Goal: Task Accomplishment & Management: Use online tool/utility

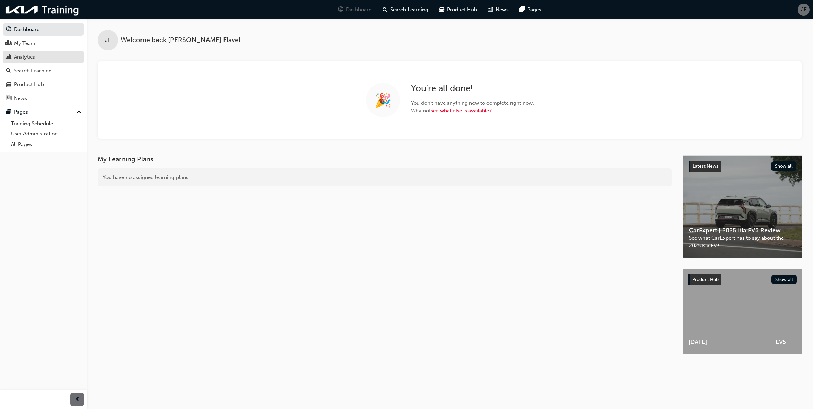
click at [55, 55] on div "Analytics" at bounding box center [43, 57] width 74 height 9
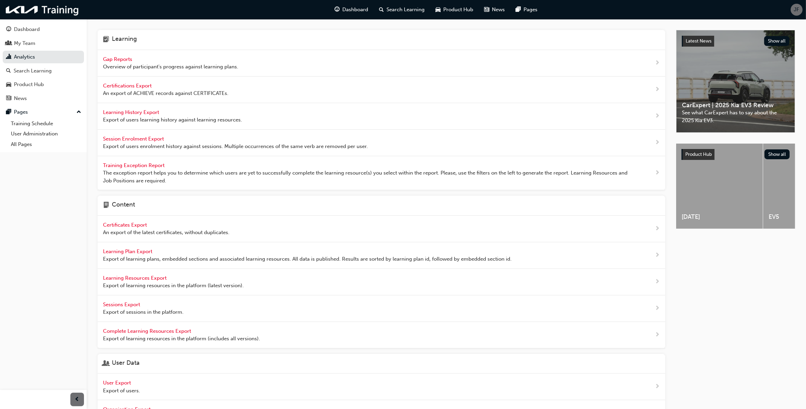
click at [116, 58] on span "Gap Reports" at bounding box center [118, 59] width 31 height 6
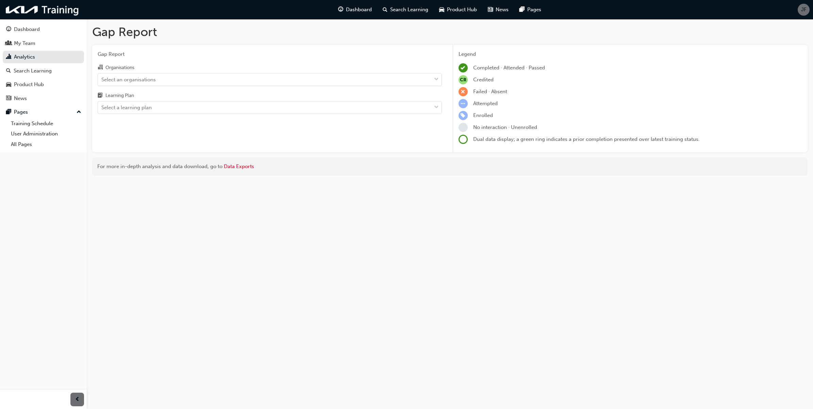
click at [297, 118] on div "Gap Report Organisations Select an organisations Learning Plan Select a learnin…" at bounding box center [269, 98] width 355 height 107
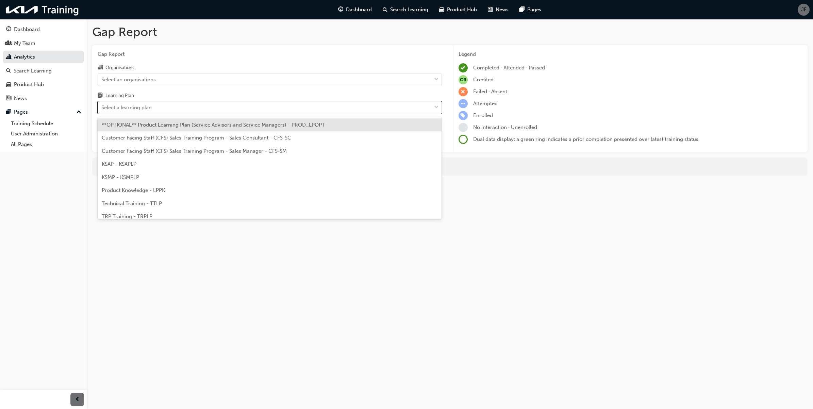
click at [317, 107] on div "Select a learning plan" at bounding box center [264, 108] width 333 height 12
click at [102, 107] on input "Learning Plan option **OPTIONAL** Product Learning Plan (Service Advisors and S…" at bounding box center [101, 107] width 1 height 6
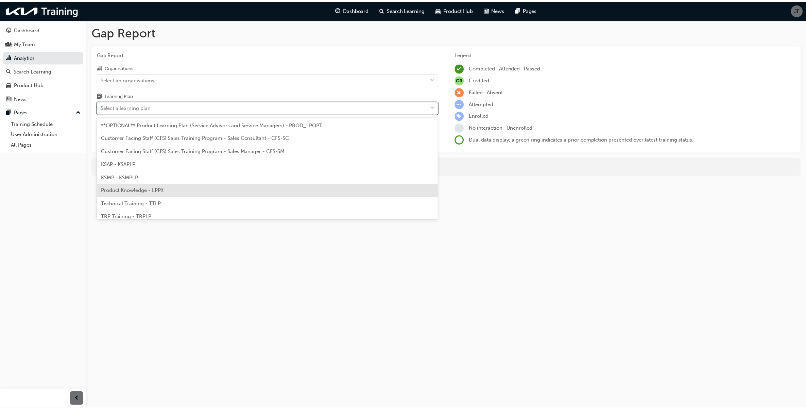
scroll to position [18, 0]
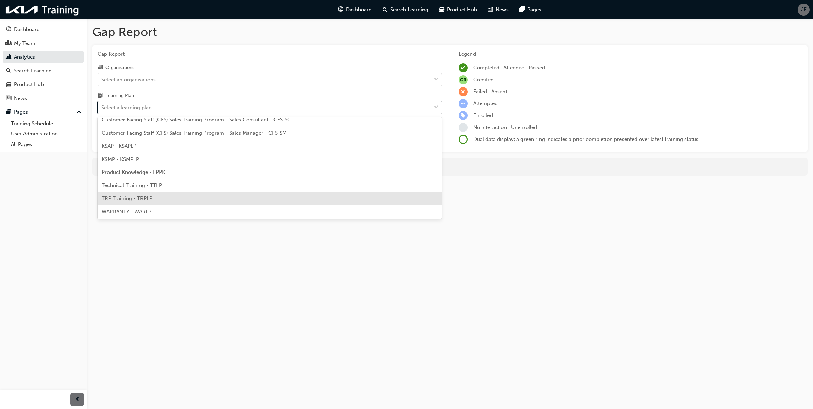
click at [229, 198] on div "TRP Training - TRPLP" at bounding box center [270, 198] width 344 height 13
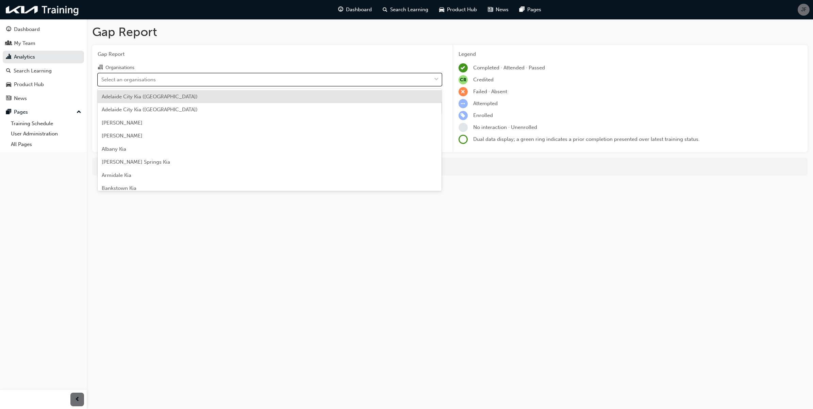
click at [291, 81] on div "Select an organisations" at bounding box center [264, 79] width 333 height 12
click at [102, 81] on input "Organisations option [GEOGRAPHIC_DATA] ([GEOGRAPHIC_DATA]) focused, 1 of 158. 1…" at bounding box center [101, 79] width 1 height 6
type input "nat"
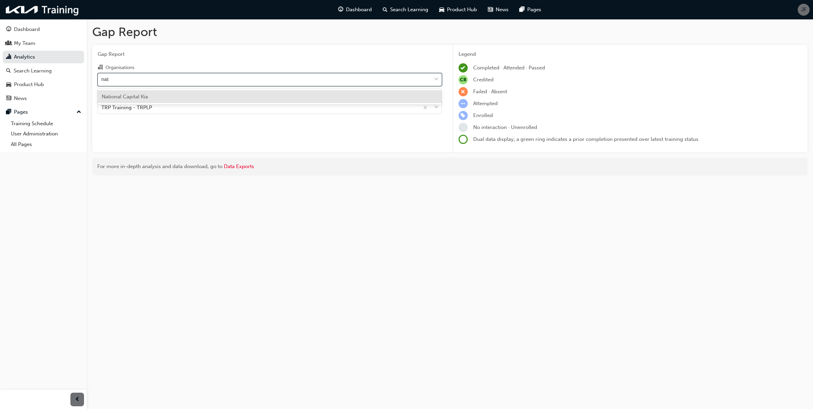
click at [293, 95] on div "National Capital Kia" at bounding box center [270, 96] width 344 height 13
